Goal: Find specific page/section: Find specific page/section

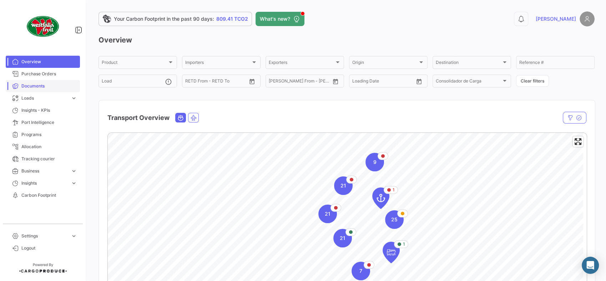
click at [49, 84] on span "Documents" at bounding box center [49, 86] width 56 height 6
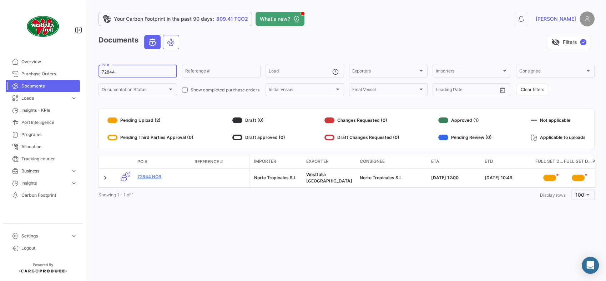
click at [108, 74] on input "72844" at bounding box center [138, 72] width 72 height 5
paste input "3316"
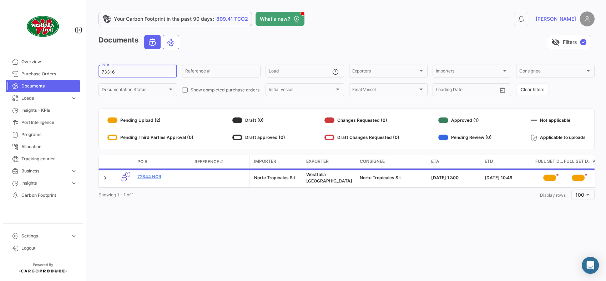
type input "73316"
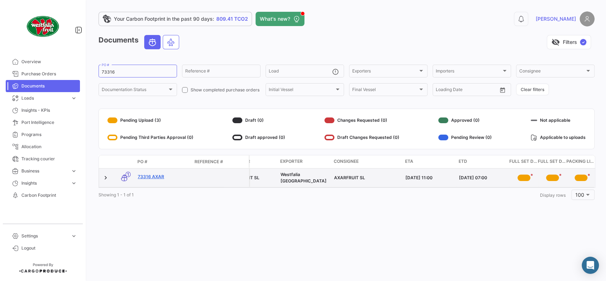
click at [152, 175] on link "73316 AXAR" at bounding box center [163, 177] width 51 height 6
click at [149, 176] on link "73316 AXAR" at bounding box center [163, 177] width 51 height 6
click at [146, 177] on link "73316 AXAR" at bounding box center [163, 177] width 51 height 6
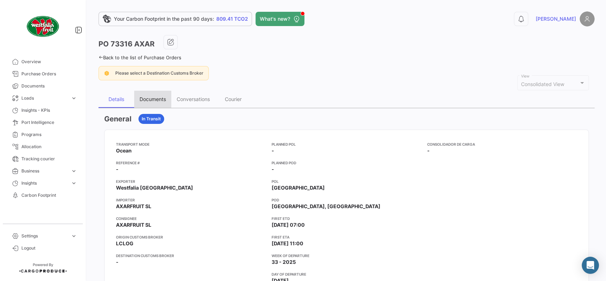
click at [155, 97] on div "Documents" at bounding box center [153, 99] width 26 height 6
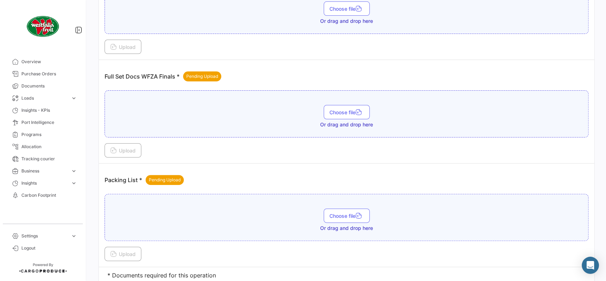
scroll to position [223, 0]
